Goal: Task Accomplishment & Management: Use online tool/utility

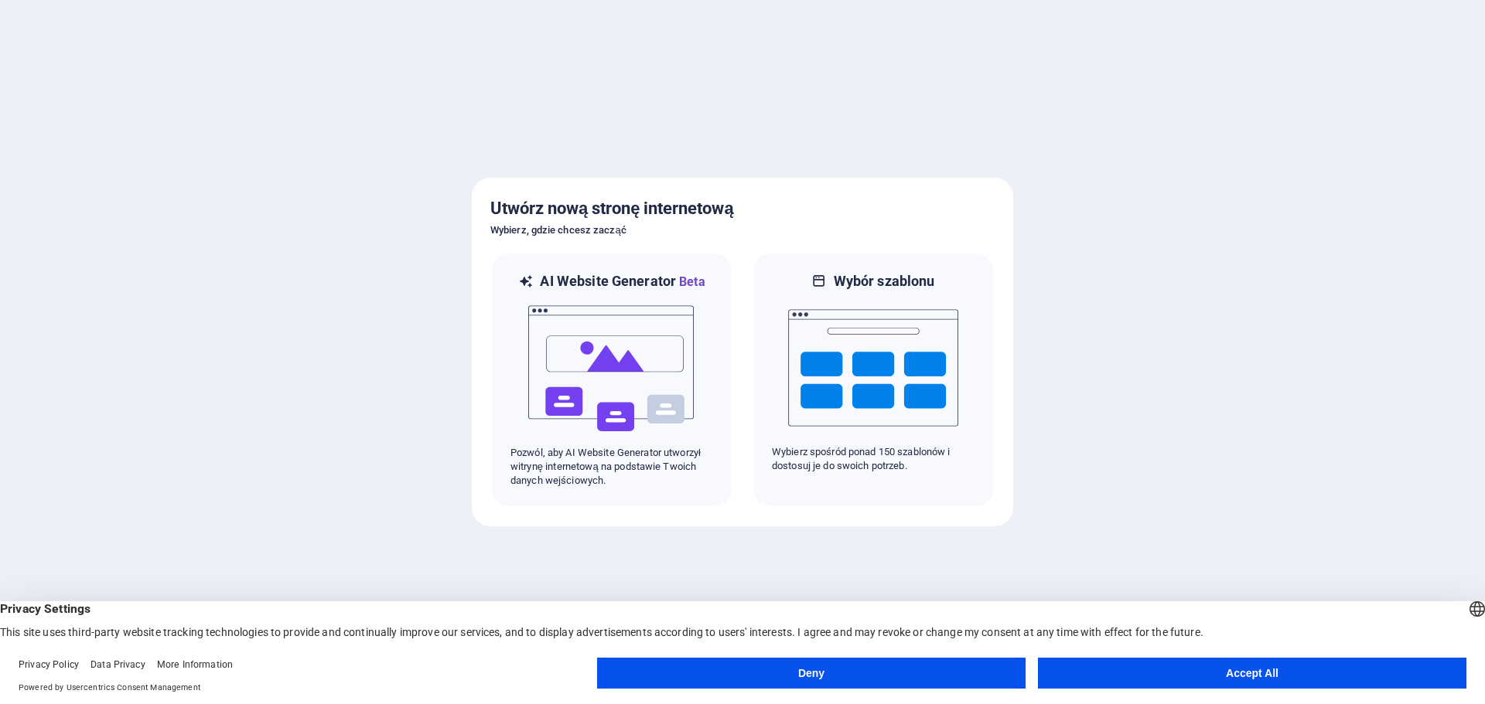
click at [820, 670] on button "Deny" at bounding box center [811, 673] width 428 height 31
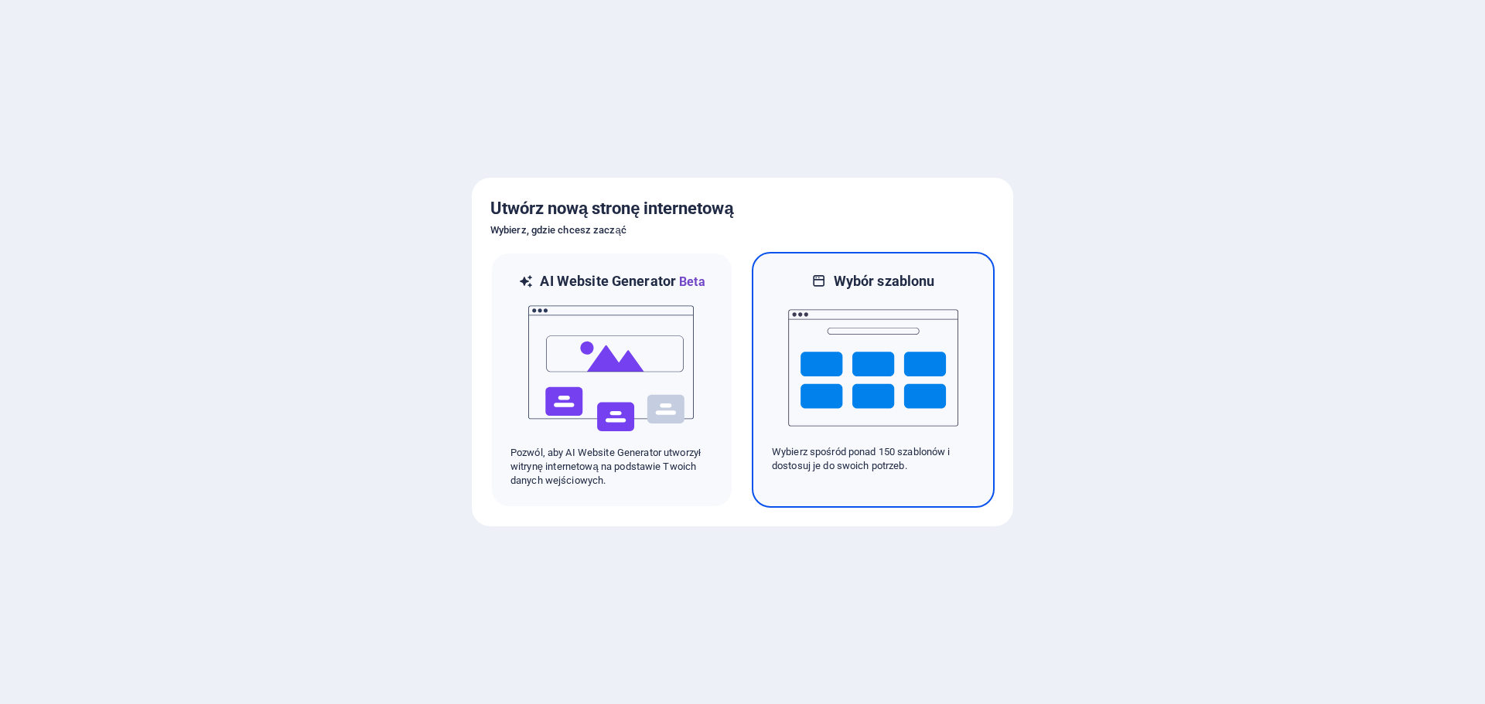
click at [812, 329] on img at bounding box center [873, 368] width 170 height 155
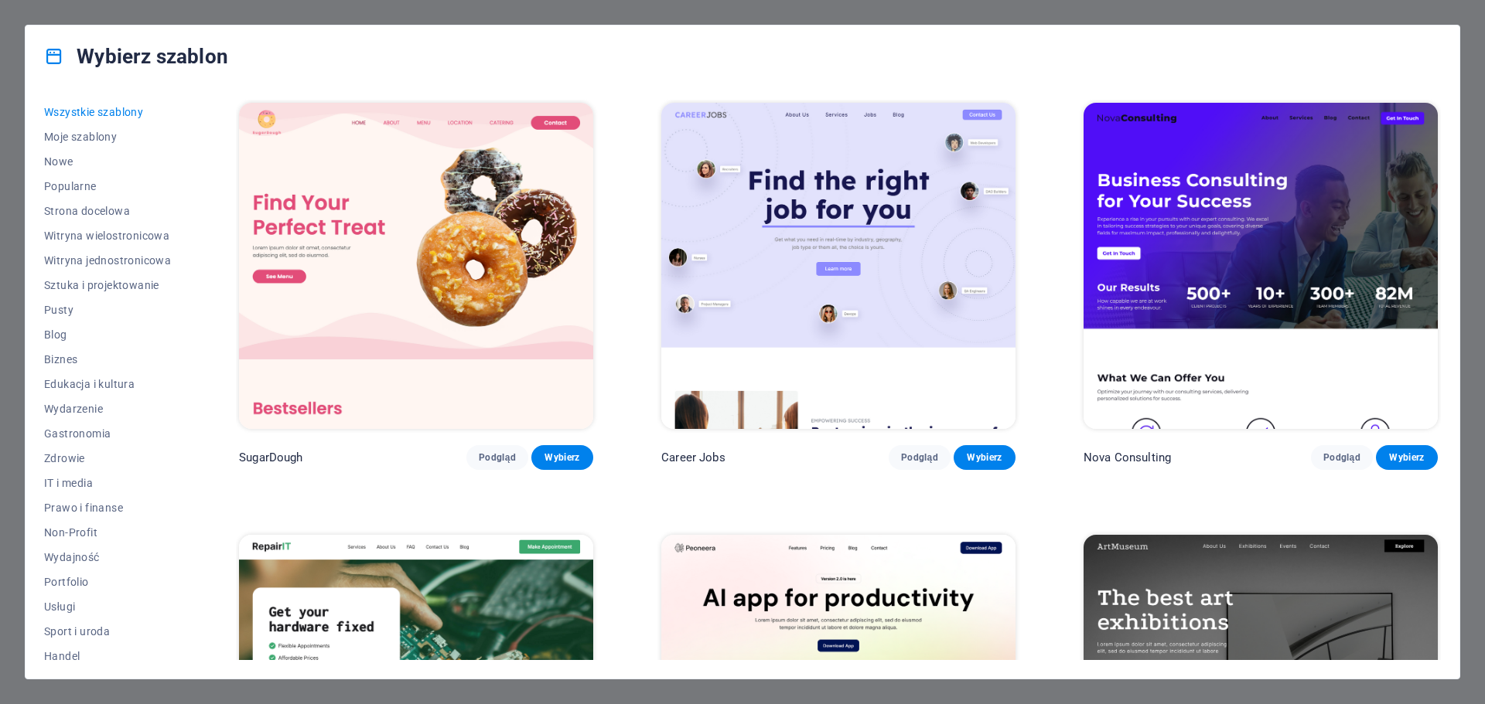
click at [1452, 11] on div "Wybierz szablon Wszystkie szablony Moje szablony Nowe Popularne Strona docelowa…" at bounding box center [742, 352] width 1485 height 704
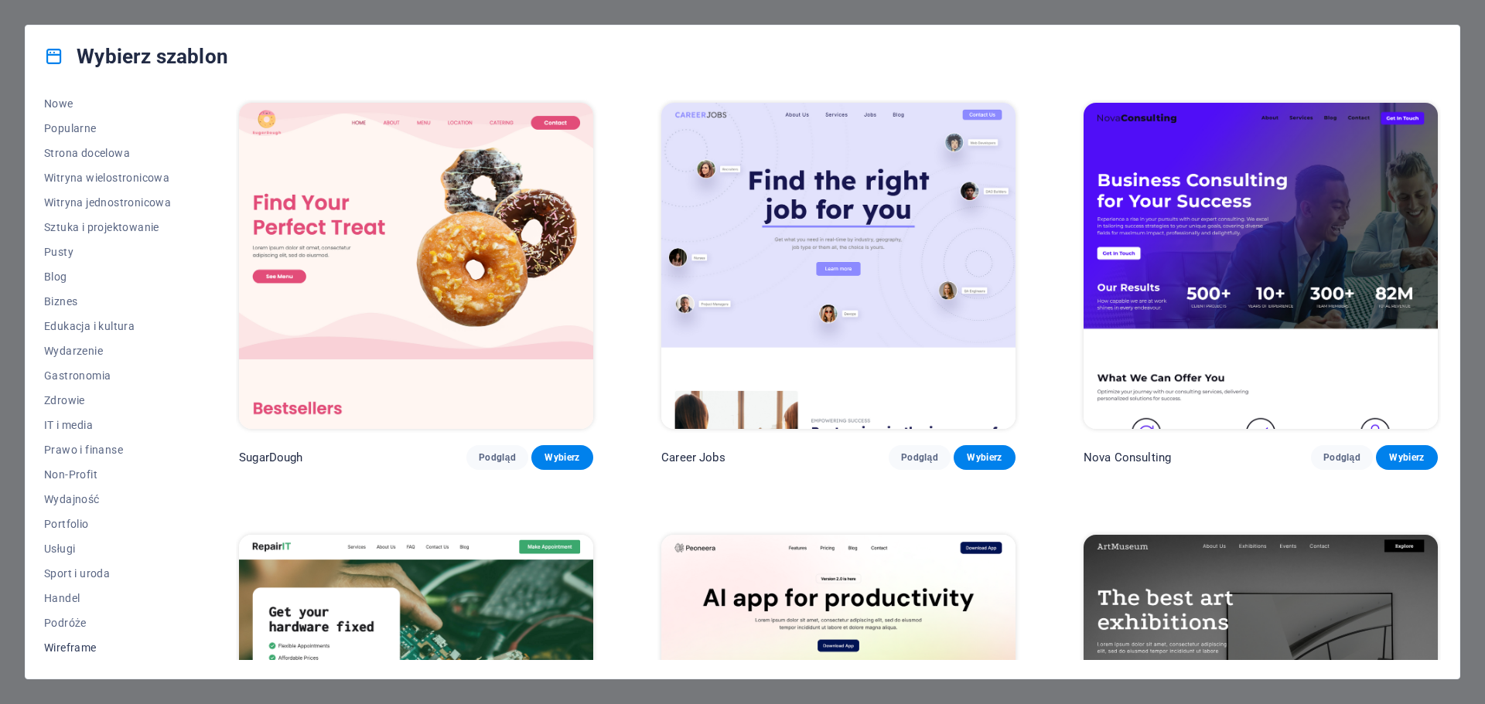
click at [78, 644] on span "Wireframe" at bounding box center [107, 648] width 127 height 12
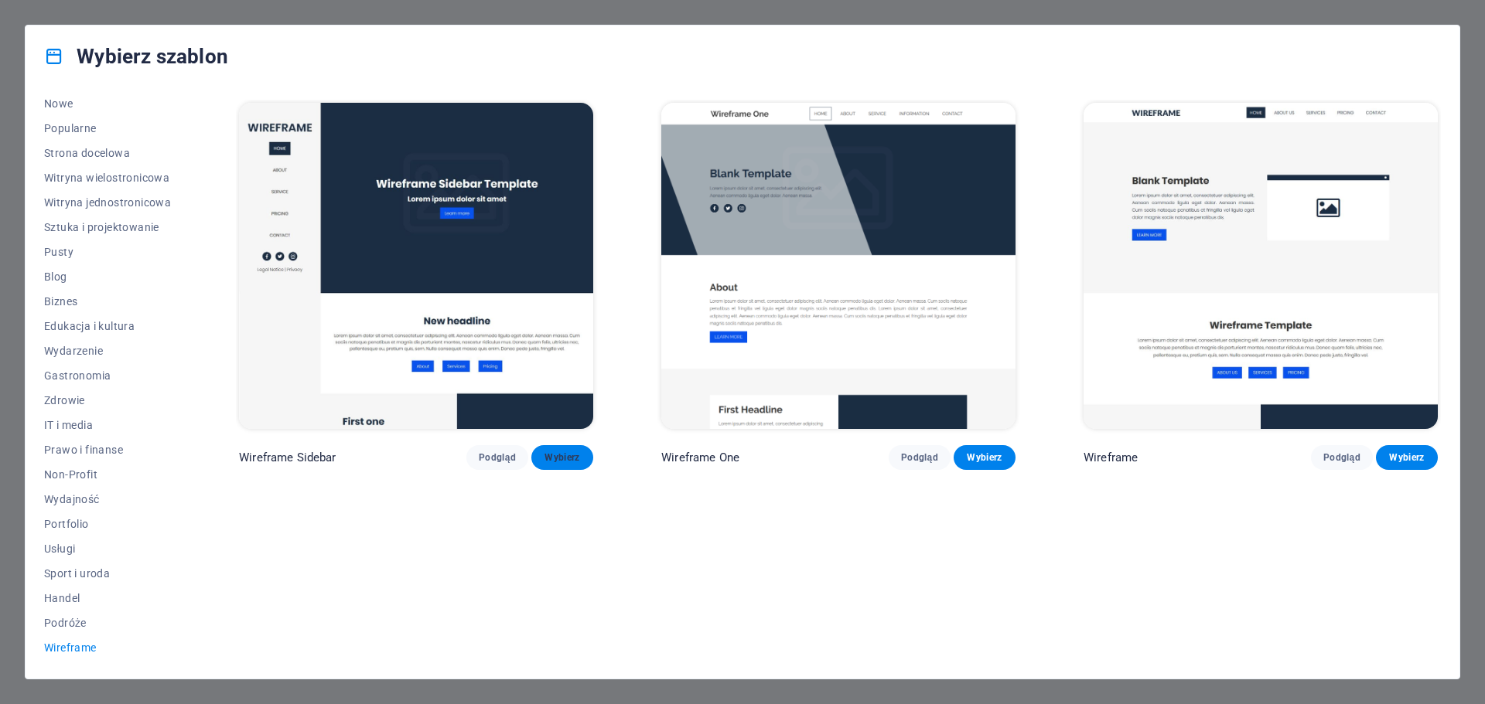
click at [565, 464] on button "Wybierz" at bounding box center [562, 457] width 62 height 25
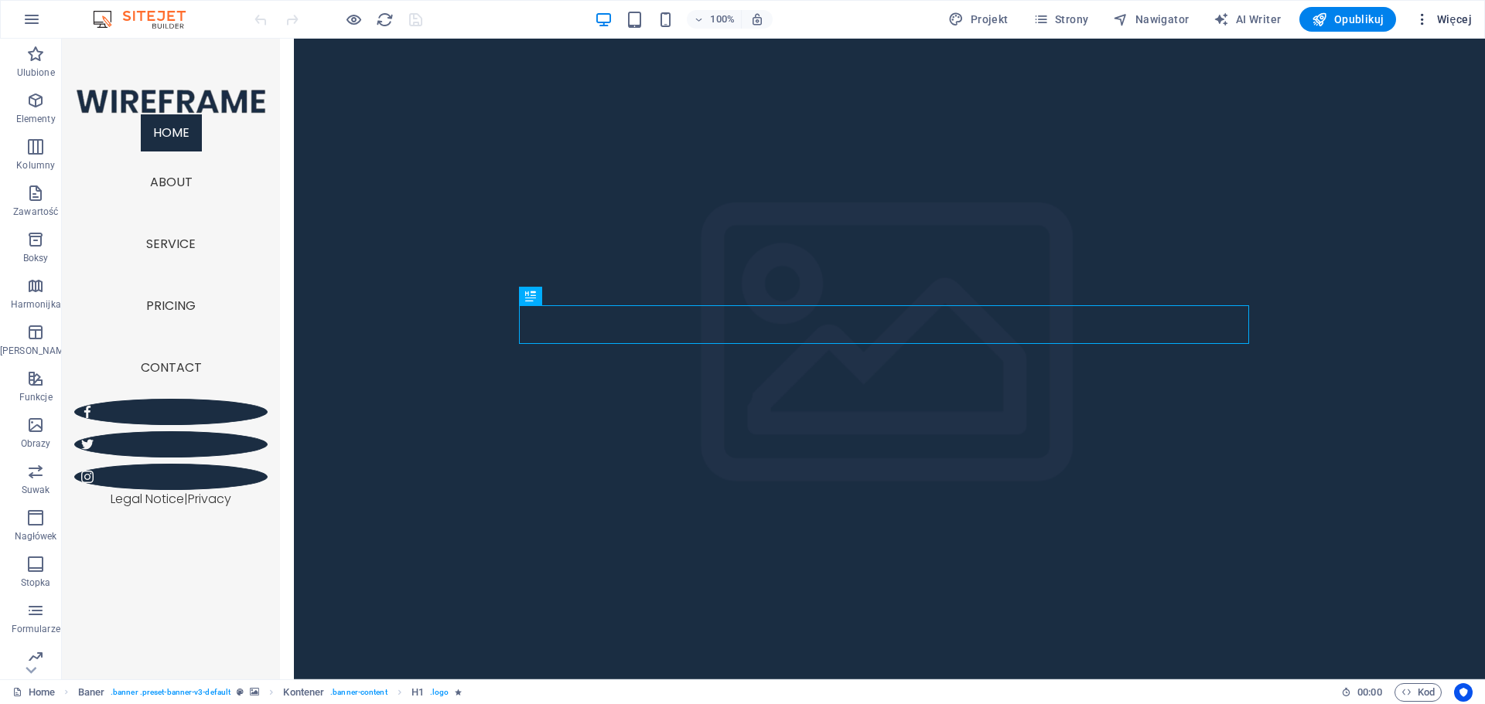
click at [1428, 19] on icon "button" at bounding box center [1421, 19] width 15 height 15
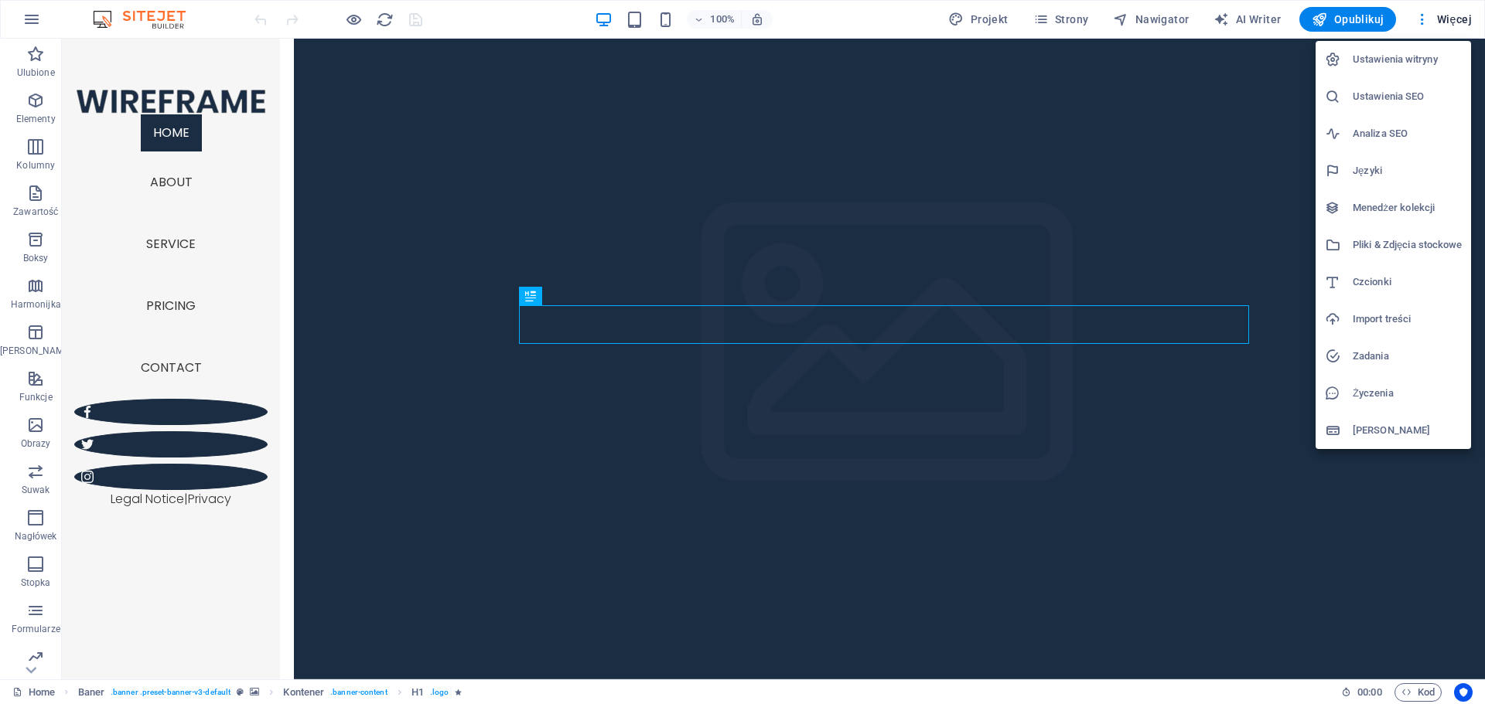
click at [1390, 51] on h6 "Ustawienia witryny" at bounding box center [1406, 59] width 109 height 19
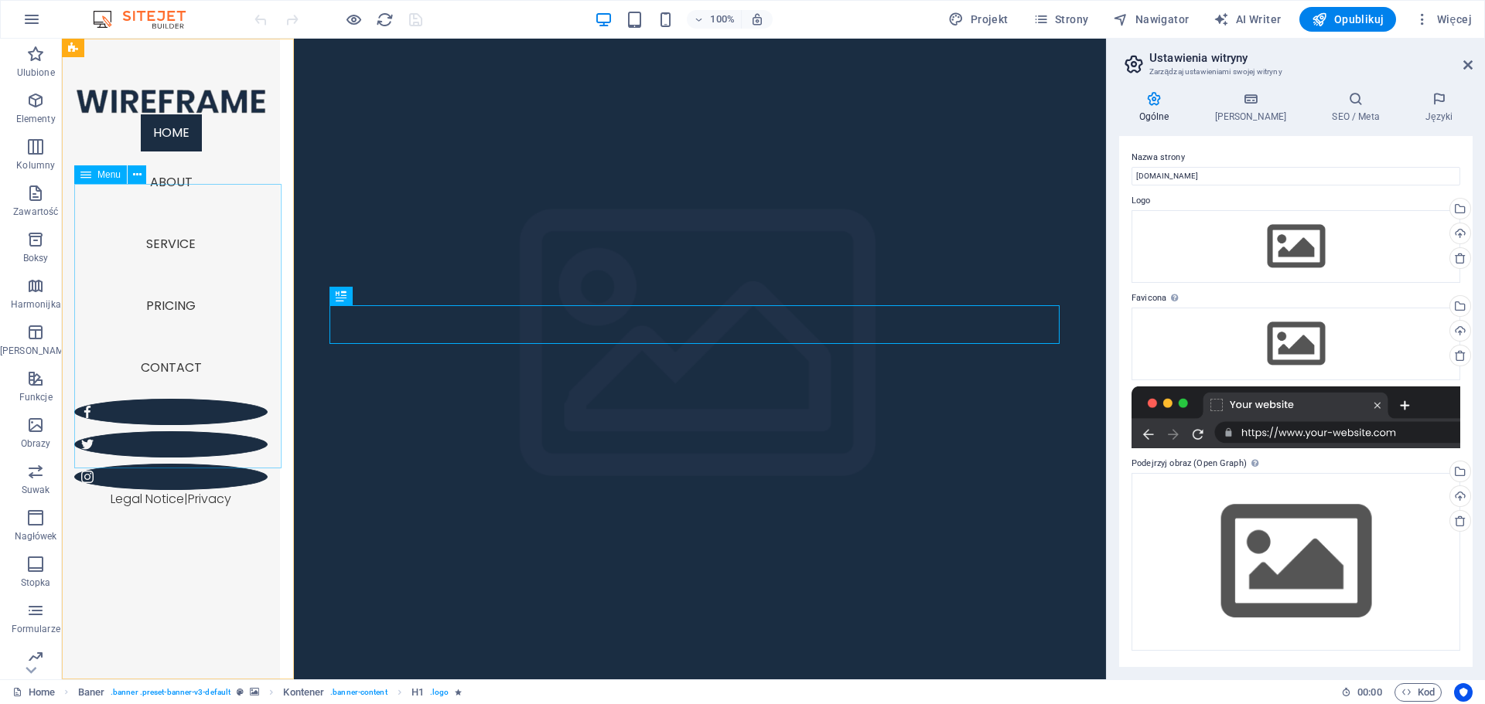
click at [98, 172] on span "Menu" at bounding box center [108, 174] width 23 height 9
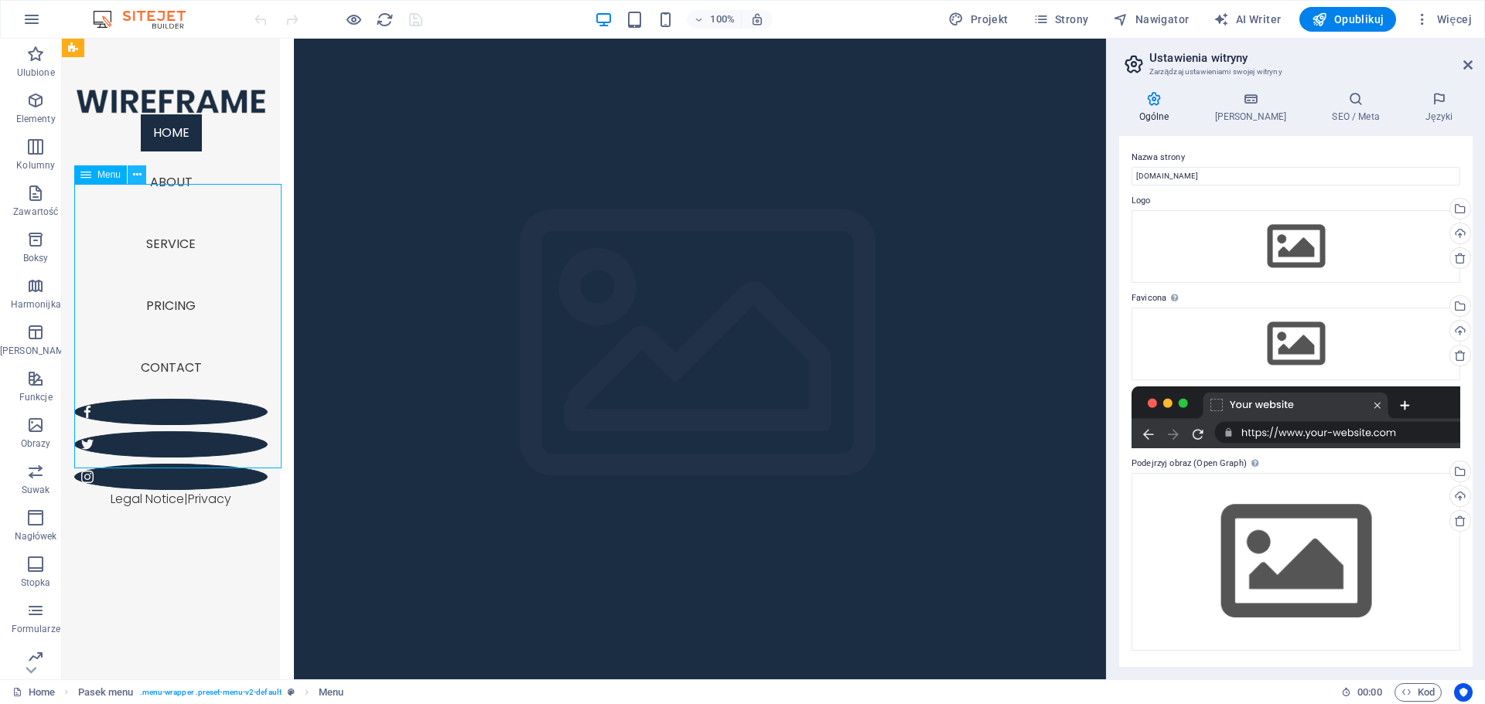
click at [134, 174] on icon at bounding box center [137, 175] width 9 height 16
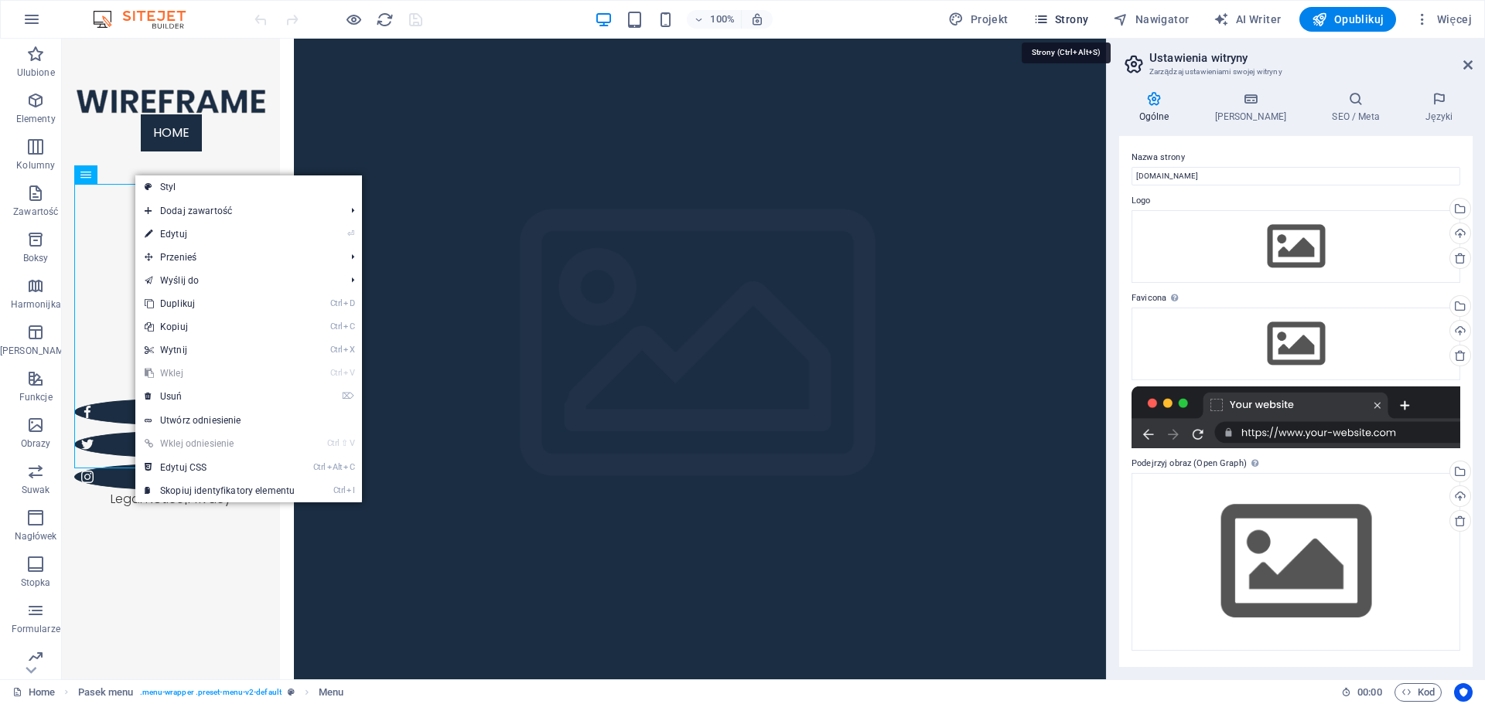
click at [1061, 22] on span "Strony" at bounding box center [1061, 19] width 56 height 15
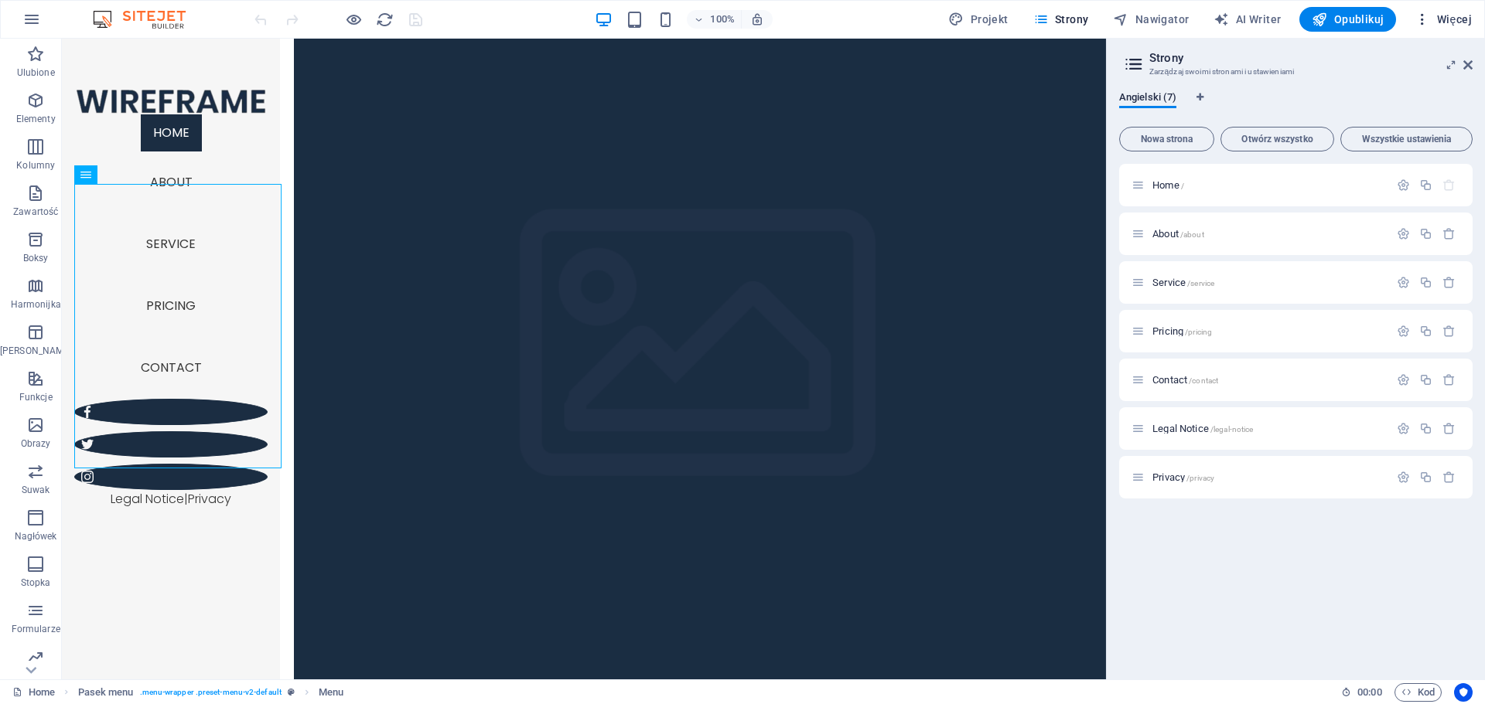
click at [1449, 25] on span "Więcej" at bounding box center [1442, 19] width 57 height 15
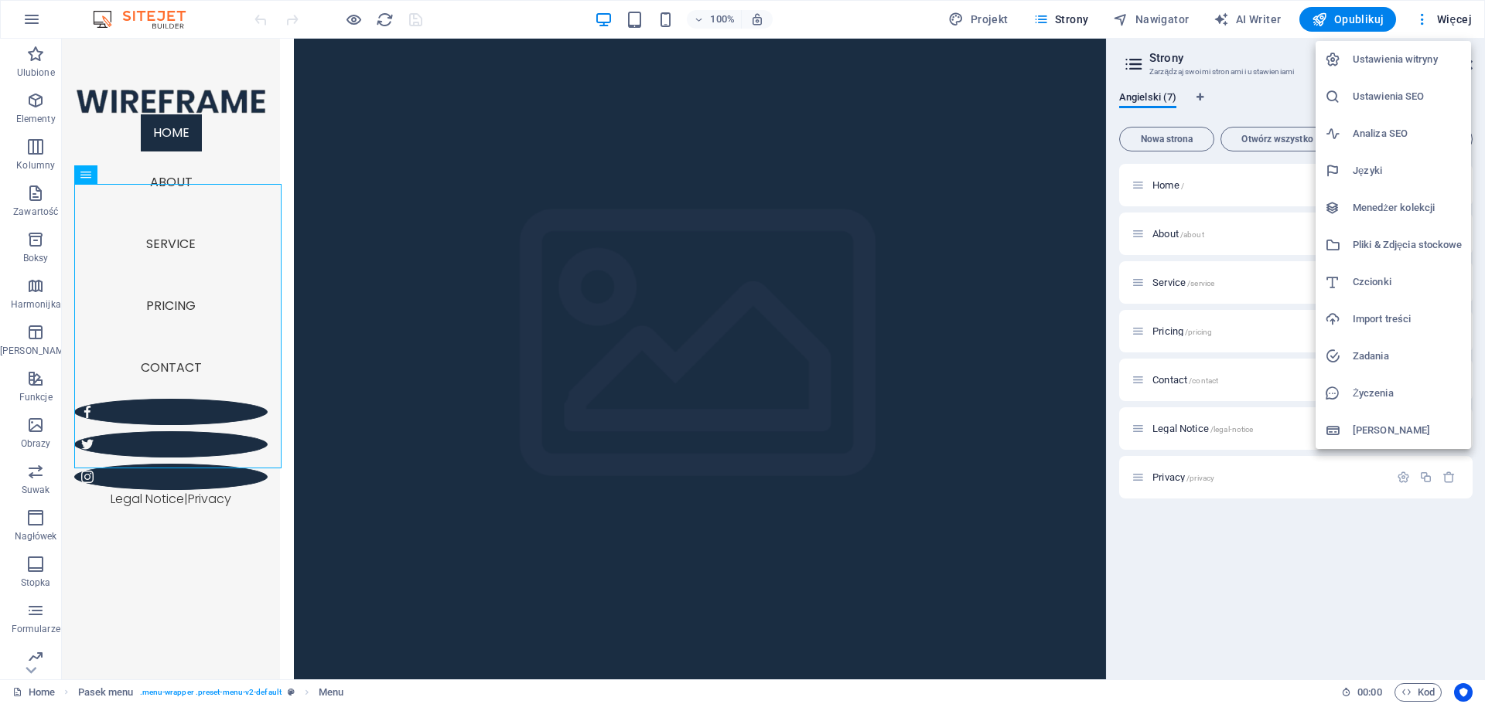
click at [1246, 551] on div at bounding box center [742, 352] width 1485 height 704
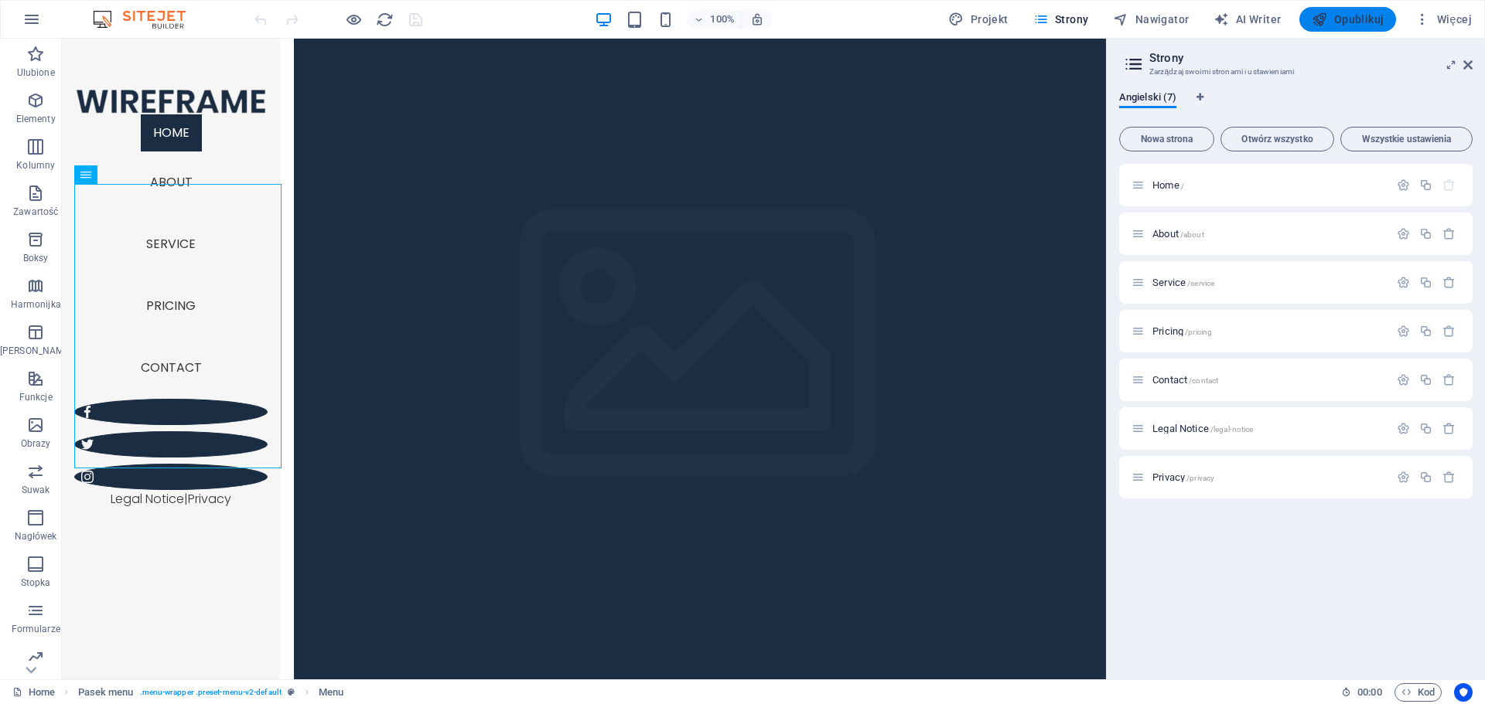
click at [1334, 20] on span "Opublikuj" at bounding box center [1347, 19] width 72 height 15
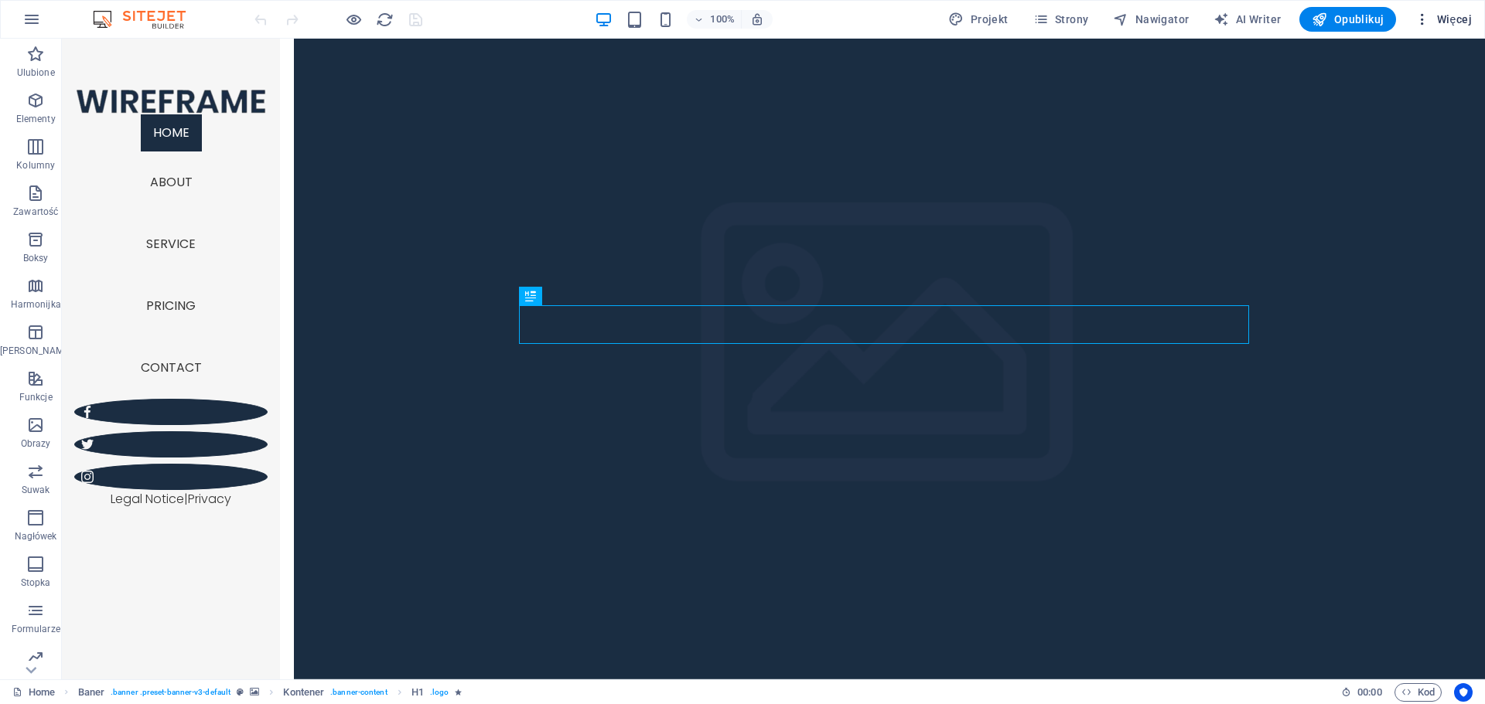
click at [1444, 19] on span "Więcej" at bounding box center [1442, 19] width 57 height 15
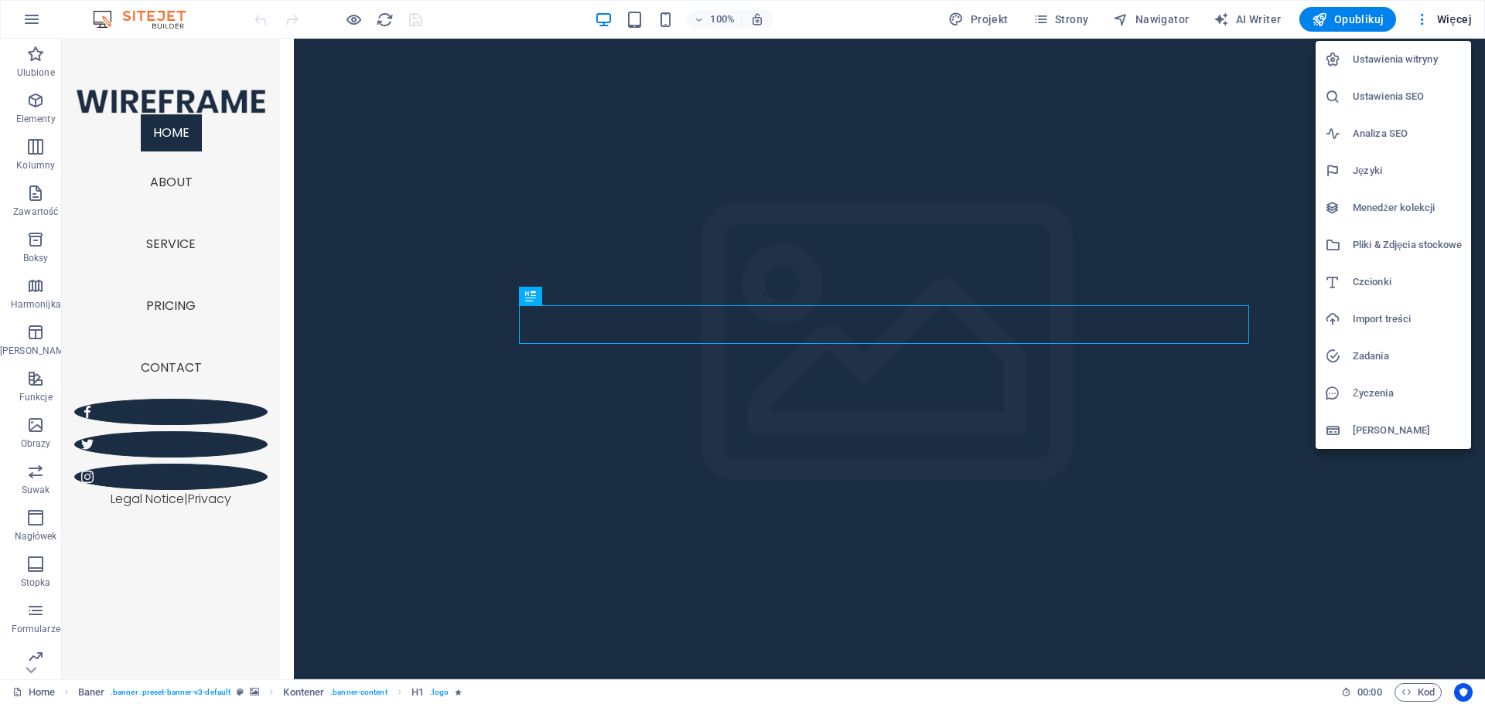
click at [1346, 61] on div at bounding box center [1339, 59] width 28 height 15
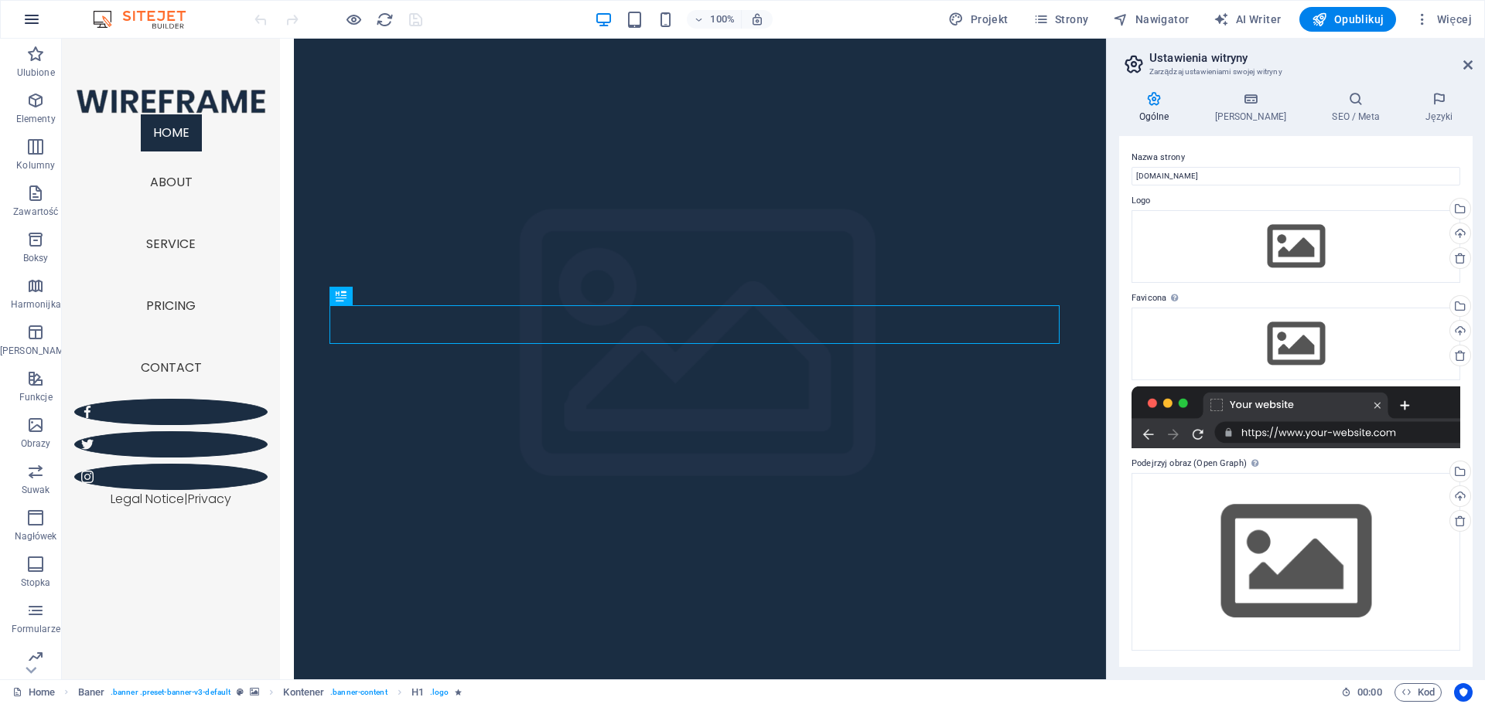
click at [26, 23] on icon "button" at bounding box center [31, 19] width 19 height 19
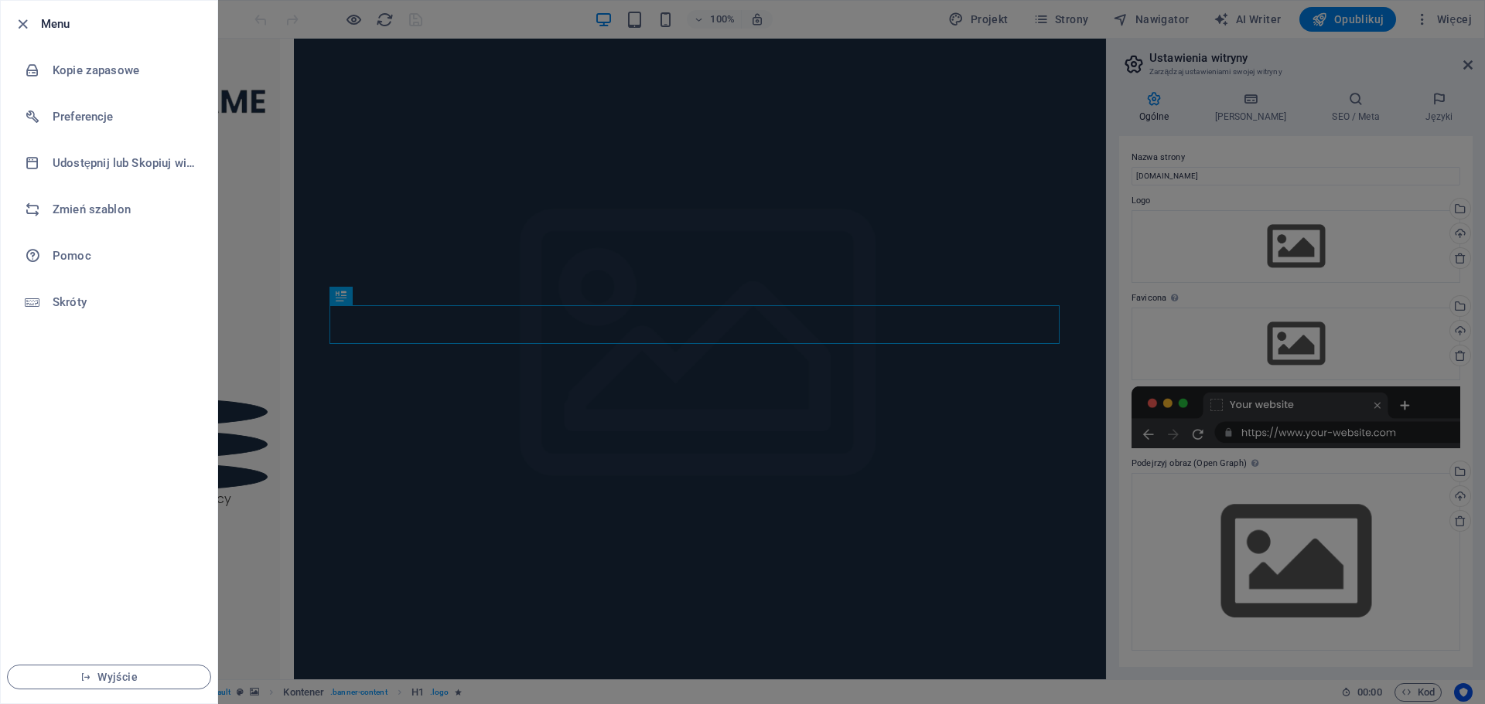
click at [657, 210] on div at bounding box center [742, 352] width 1485 height 704
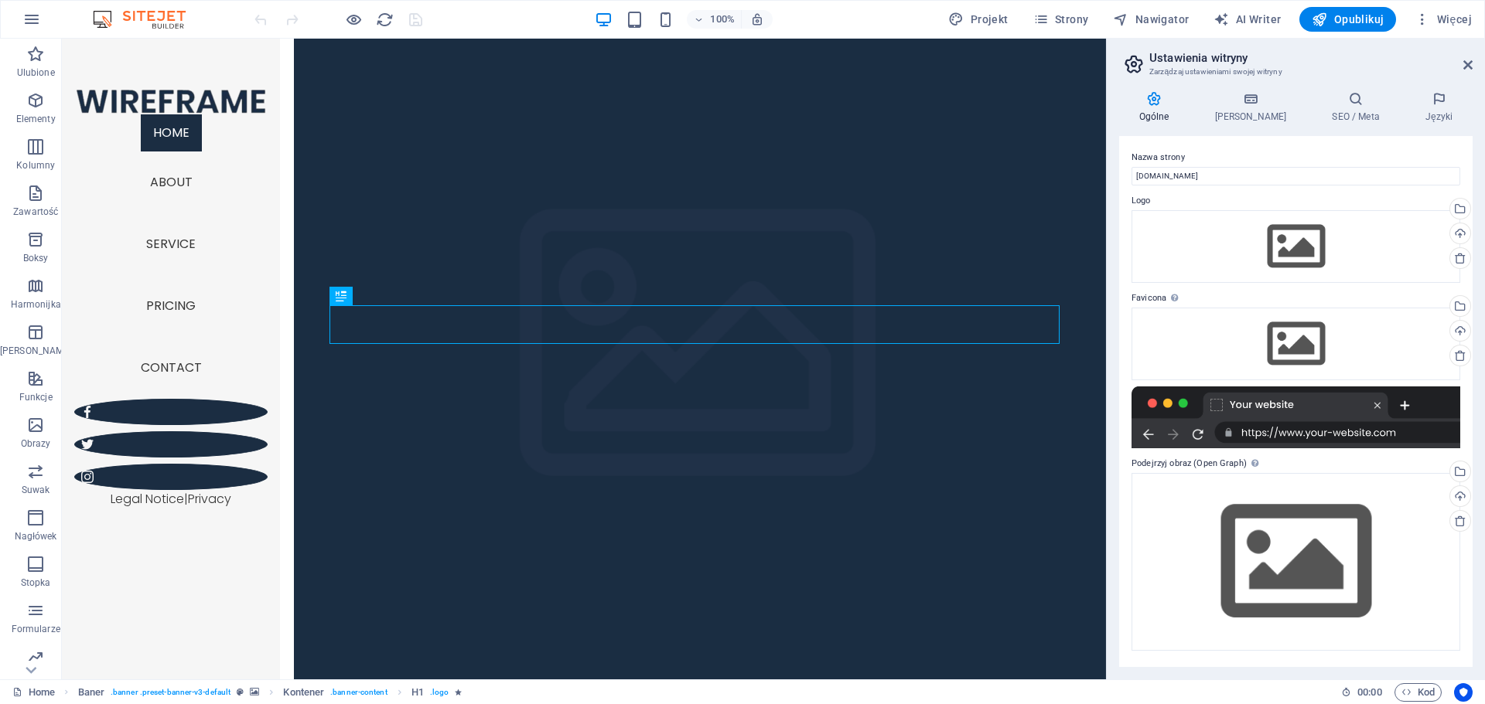
click at [135, 25] on img at bounding box center [147, 19] width 116 height 19
click at [39, 115] on p "Elementy" at bounding box center [35, 119] width 39 height 12
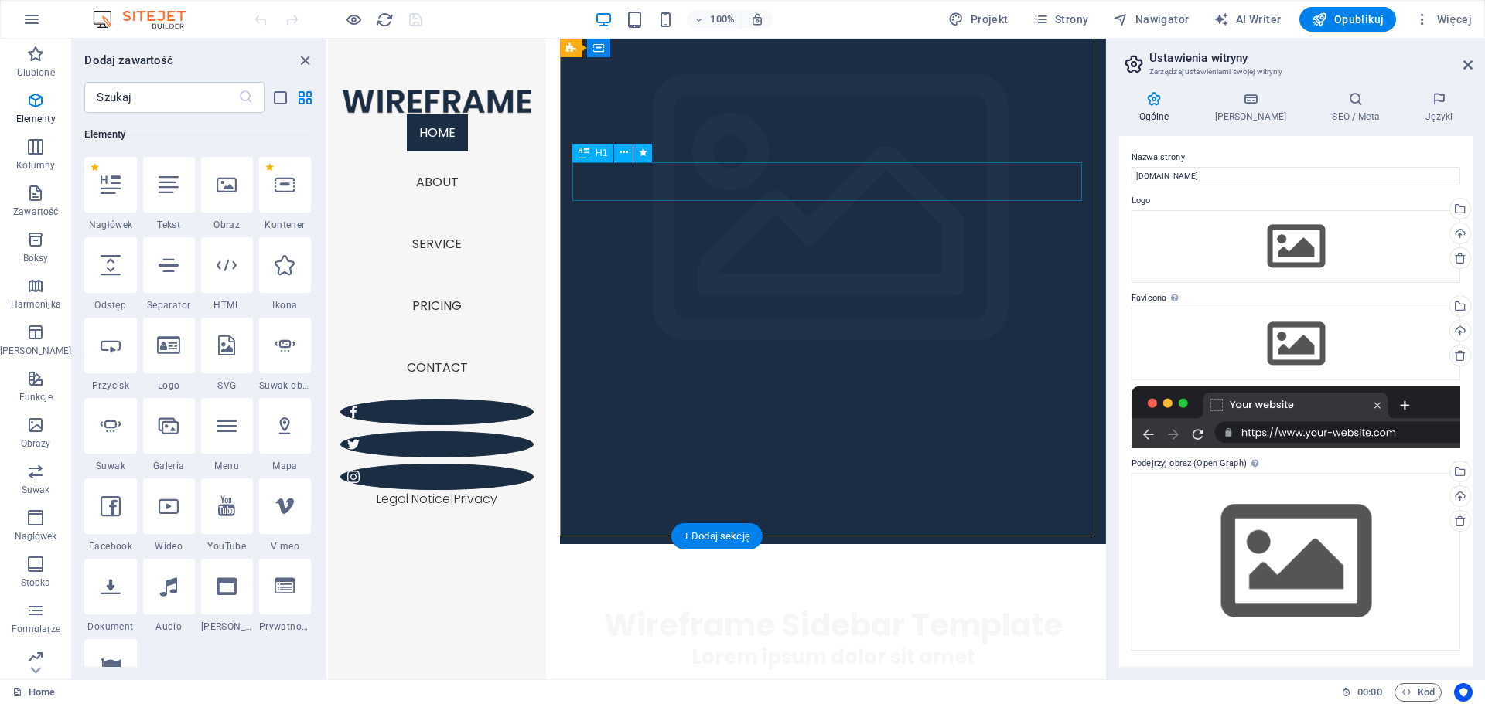
scroll to position [103, 0]
